Goal: Information Seeking & Learning: Learn about a topic

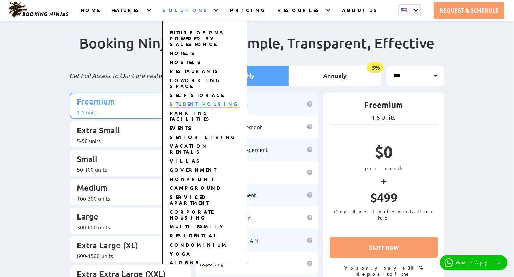
click at [206, 101] on link "STUDENT HOUSING" at bounding box center [204, 104] width 69 height 7
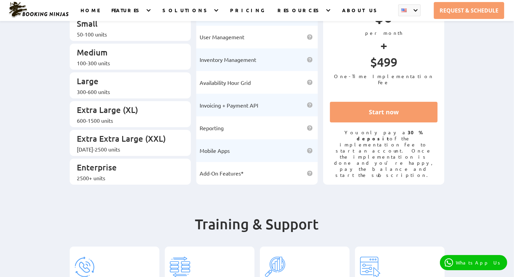
scroll to position [34, 0]
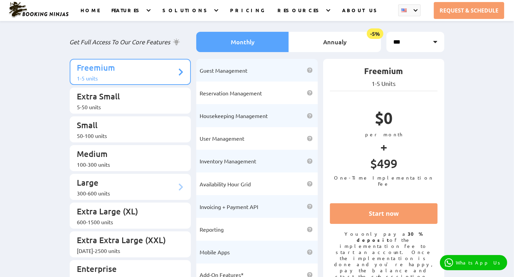
click at [115, 190] on div "300-600 units" at bounding box center [127, 193] width 100 height 7
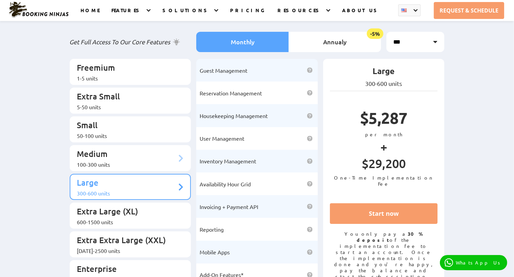
click at [116, 161] on div "100-300 units" at bounding box center [127, 164] width 100 height 7
